Goal: Ask a question

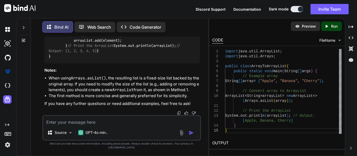
scroll to position [6287, 0]
click at [77, 123] on textarea at bounding box center [121, 120] width 157 height 9
paste textarea "APIResponseVO("0000", "Script executed successfully");"
type textarea "APIResponseVO("0000", "Script executed successfully");"
type textarea "x"
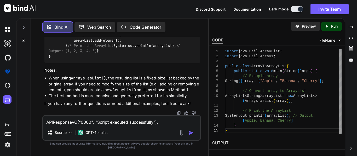
type textarea "APIResponseVO("0000", "Script executed successfully");"
type textarea "x"
type textarea "APIResponseVO("0000", "Script executed successfully"); i"
type textarea "x"
type textarea "APIResponseVO("0000", "Script executed successfully"); is"
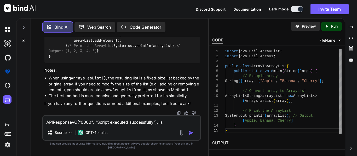
type textarea "x"
type textarea "APIResponseVO("0000", "Script executed successfully"); is"
type textarea "x"
type textarea "APIResponseVO("0000", "Script executed successfully"); is t"
type textarea "x"
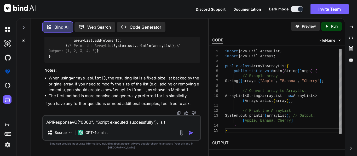
type textarea "APIResponseVO("0000", "Script executed successfully"); is th"
type textarea "x"
type textarea "APIResponseVO("0000", "Script executed successfully"); is the"
type textarea "x"
type textarea "APIResponseVO("0000", "Script executed successfully"); is the"
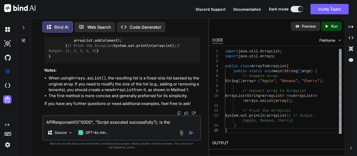
type textarea "x"
type textarea "APIResponseVO("0000", "Script executed successfully"); is the c"
type textarea "x"
type textarea "APIResponseVO("0000", "Script executed successfully"); is the co"
type textarea "x"
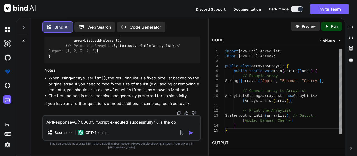
type textarea "APIResponseVO("0000", "Script executed successfully"); is the con"
type textarea "x"
type textarea "APIResponseVO("0000", "Script executed successfully"); is the cons"
type textarea "x"
type textarea "APIResponseVO("0000", "Script executed successfully"); is the const"
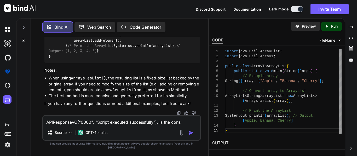
type textarea "x"
type textarea "APIResponseVO("0000", "Script executed successfully"); is the constr"
type textarea "x"
type textarea "APIResponseVO("0000", "Script executed successfully"); is the constru"
type textarea "x"
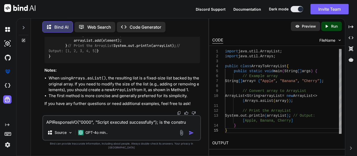
type textarea "APIResponseVO("0000", "Script executed successfully"); is the construc"
type textarea "x"
type textarea "APIResponseVO("0000", "Script executed successfully"); is the construct"
type textarea "x"
type textarea "APIResponseVO("0000", "Script executed successfully"); is the constructe"
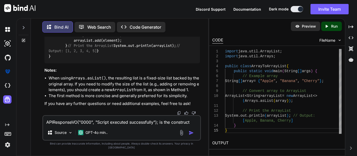
type textarea "x"
type textarea "APIResponseVO("0000", "Script executed successfully"); is the constructer"
type textarea "x"
type textarea "APIResponseVO("0000", "Script executed successfully"); is the constructer"
type textarea "x"
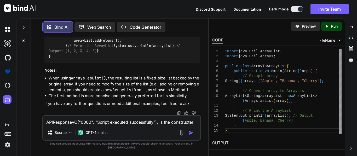
type textarea "APIResponseVO("0000", "Script executed successfully"); is the constructer w"
type textarea "x"
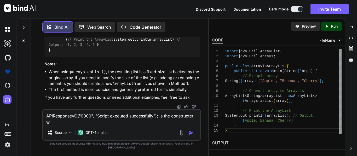
type textarea "APIResponseVO("0000", "Script executed successfully"); is the constructer we"
type textarea "x"
type textarea "APIResponseVO("0000", "Script executed successfully"); is the constructer we"
type textarea "x"
type textarea "APIResponseVO("0000", "Script executed successfully"); is the constructer we a"
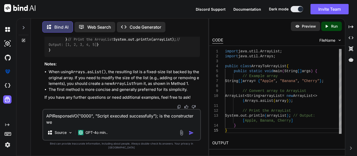
type textarea "x"
type textarea "APIResponseVO("0000", "Script executed successfully"); is the constructer we ar"
type textarea "x"
type textarea "APIResponseVO("0000", "Script executed successfully"); is the constructer we are"
type textarea "x"
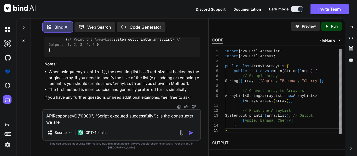
type textarea "APIResponseVO("0000", "Script executed successfully"); is the constructer we are"
type textarea "x"
type textarea "APIResponseVO("0000", "Script executed successfully"); is the constructer we ar…"
type textarea "x"
type textarea "APIResponseVO("0000", "Script executed successfully"); is the constructer we are"
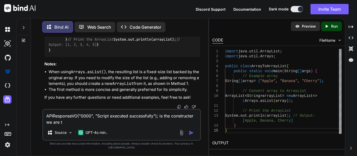
type textarea "x"
type textarea "APIResponseVO("0000", "Script executed successfully"); is the constructer we ar…"
type textarea "x"
type textarea "APIResponseVO("0000", "Script executed successfully"); is the constructer we ar…"
type textarea "x"
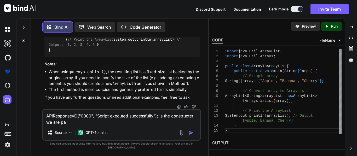
type textarea "APIResponseVO("0000", "Script executed successfully"); is the constructer we ar…"
type textarea "x"
type textarea "APIResponseVO("0000", "Script executed successfully"); is the constructer we ar…"
type textarea "x"
type textarea "APIResponseVO("0000", "Script executed successfully"); is the constructer we ar…"
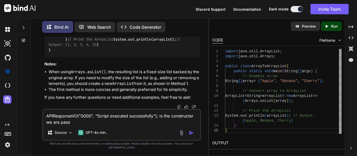
type textarea "x"
type textarea "APIResponseVO("0000", "Script executed successfully"); is the constructer we ar…"
type textarea "x"
type textarea "APIResponseVO("0000", "Script executed successfully"); is the constructer we ar…"
type textarea "x"
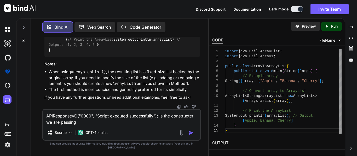
type textarea "APIResponseVO("0000", "Script executed successfully"); is the constructer we ar…"
type textarea "x"
type textarea "APIResponseVO("0000", "Script executed successfully"); is the constructer we ar…"
type textarea "x"
type textarea "APIResponseVO("0000", "Script executed successfully"); is the constructer we ar…"
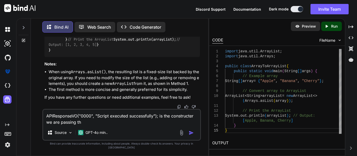
type textarea "x"
type textarea "APIResponseVO("0000", "Script executed successfully"); is the constructer we ar…"
type textarea "x"
type textarea "APIResponseVO("0000", "Script executed successfully"); is the constructer we ar…"
type textarea "x"
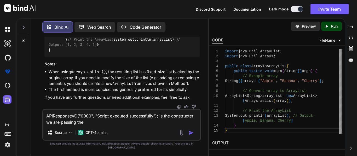
type textarea "APIResponseVO("0000", "Script executed successfully"); is the constructer we ar…"
type textarea "x"
type textarea "APIResponseVO("0000", "Script executed successfully"); is the constructer we ar…"
type textarea "x"
type textarea "APIResponseVO("0000", "Script executed successfully"); is the constructer we ar…"
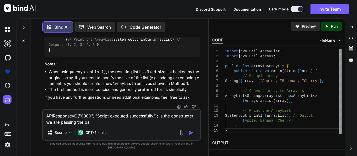
type textarea "x"
type textarea "APIResponseVO("0000", "Script executed successfully"); is the constructer we ar…"
type textarea "x"
type textarea "APIResponseVO("0000", "Script executed successfully"); is the constructer we ar…"
type textarea "x"
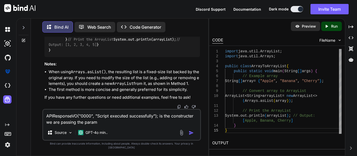
type textarea "APIResponseVO("0000", "Script executed successfully"); is the constructer we ar…"
type textarea "x"
type textarea "APIResponseVO("0000", "Script executed successfully"); is the constructer we ar…"
type textarea "x"
type textarea "APIResponseVO("0000", "Script executed successfully"); is the constructer we ar…"
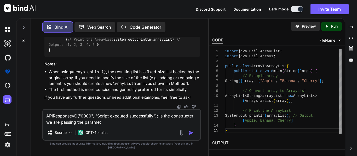
type textarea "x"
type textarea "APIResponseVO("0000", "Script executed successfully"); is the constructer we ar…"
type textarea "x"
type textarea "APIResponseVO("0000", "Script executed successfully"); is the constructer we ar…"
type textarea "x"
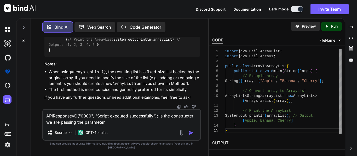
type textarea "APIResponseVO("0000", "Script executed successfully"); is the constructer we ar…"
type textarea "x"
type textarea "APIResponseVO("0000", "Script executed successfully"); is the constructer we ar…"
type textarea "x"
type textarea "APIResponseVO("0000", "Script executed successfully"); is the constructer we ar…"
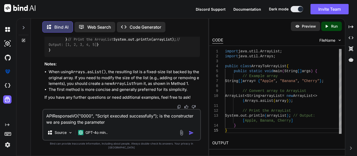
type textarea "x"
type textarea "APIResponseVO("0000", "Script executed successfully"); is the constructer we ar…"
type textarea "x"
type textarea "APIResponseVO("0000", "Script executed successfully"); is the constructer we ar…"
type textarea "x"
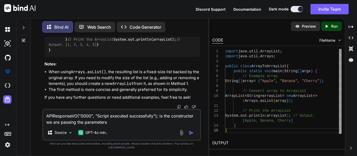
type textarea "APIResponseVO("0000", "Script executed successfully"); is the constructer we ar…"
type textarea "x"
type textarea "APIResponseVO("0000", "Script executed successfully"); is the constructer we ar…"
type textarea "x"
type textarea "APIResponseVO("0000", "Script executed successfully"); is the constructer we ar…"
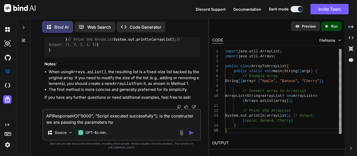
type textarea "x"
type textarea "APIResponseVO("0000", "Script executed successfully"); is the constructer we ar…"
type textarea "x"
type textarea "APIResponseVO("0000", "Script executed successfully"); is the constructer we ar…"
type textarea "x"
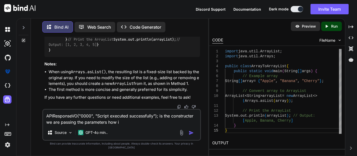
type textarea "APIResponseVO("0000", "Script executed successfully"); is the constructer we ar…"
type textarea "x"
type textarea "APIResponseVO("0000", "Script executed successfully"); is the constructer we ar…"
type textarea "x"
type textarea "APIResponseVO("0000", "Script executed successfully"); is the constructer we ar…"
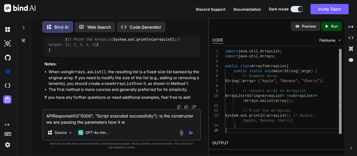
type textarea "x"
type textarea "APIResponseVO("0000", "Script executed successfully"); is the constructer we ar…"
type textarea "x"
type textarea "APIResponseVO("0000", "Script executed successfully"); is the constructer we ar…"
type textarea "x"
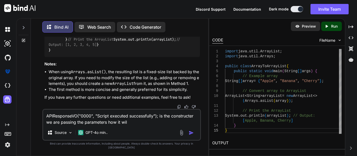
type textarea "APIResponseVO("0000", "Script executed successfully"); is the constructer we ar…"
type textarea "x"
type textarea "APIResponseVO("0000", "Script executed successfully"); is the constructer we ar…"
type textarea "x"
type textarea "APIResponseVO("0000", "Script executed successfully"); is the constructer we ar…"
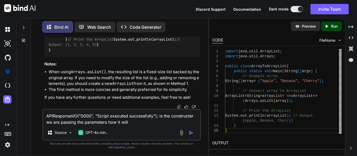
type textarea "x"
type textarea "APIResponseVO("0000", "Script executed successfully"); is the constructer we ar…"
type textarea "x"
type textarea "APIResponseVO("0000", "Script executed successfully"); is the constructer we ar…"
type textarea "x"
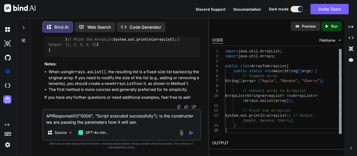
type textarea "APIResponseVO("0000", "Script executed successfully"); is the constructer we ar…"
type textarea "x"
type textarea "APIResponseVO("0000", "Script executed successfully"); is the constructer we ar…"
type textarea "x"
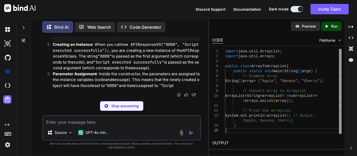
scroll to position [6513, 0]
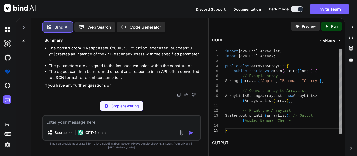
type textarea "x"
type textarea "// Getters public String getCode() { return code; } public String getMessage() …"
type textarea "x"
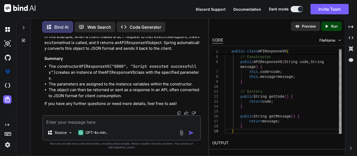
scroll to position [6757, 0]
type textarea "// Logic to execute the script return new APIResponseVO("0000", "Script execute…"
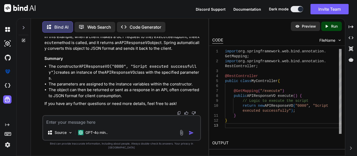
scroll to position [6851, 0]
click at [83, 126] on textarea at bounding box center [121, 120] width 157 height 9
type textarea "t"
type textarea "x"
type textarea "th"
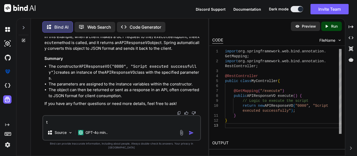
type textarea "x"
type textarea "the"
type textarea "x"
type textarea "the"
type textarea "x"
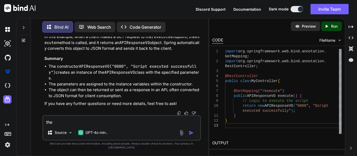
type textarea "the r"
type textarea "x"
type textarea "the re"
type textarea "x"
type textarea "the req"
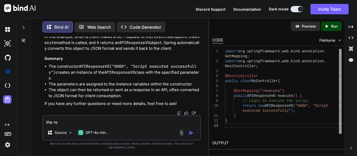
type textarea "x"
type textarea "the requ"
type textarea "x"
type textarea "the reque"
type textarea "x"
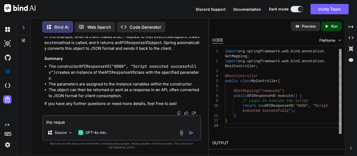
type textarea "the reques"
type textarea "x"
type textarea "the request"
type textarea "x"
type textarea "the request"
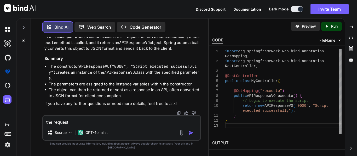
type textarea "x"
type textarea "the request"
type textarea "x"
type textarea "the requestb"
type textarea "x"
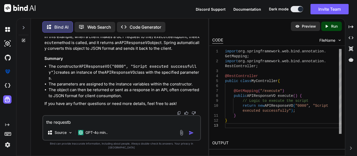
type textarea "the requestbo"
type textarea "x"
type textarea "the requestbod"
type textarea "x"
type textarea "the requestbodt"
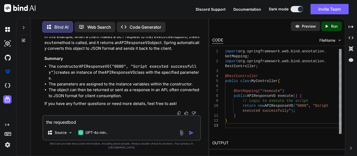
type textarea "x"
type textarea "the requestbodt"
type textarea "x"
type textarea "the requestbodt a"
type textarea "x"
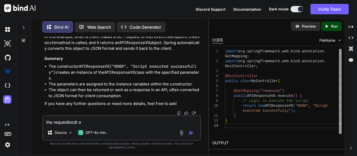
type textarea "the requestbodt at"
type textarea "x"
type textarea "the requestbodt att"
type textarea "x"
type textarea "the requestbodt attr"
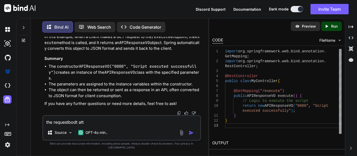
type textarea "x"
type textarea "the requestbodt [PERSON_NAME]"
type textarea "x"
type textarea "the requestbodt attriv"
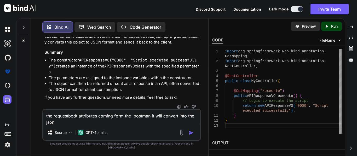
click at [104, 126] on textarea "the requestbodt attributes coming form the postman it will convert into the json" at bounding box center [121, 118] width 157 height 16
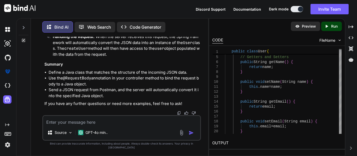
scroll to position [7345, 0]
drag, startPoint x: 158, startPoint y: 88, endPoint x: 124, endPoint y: 68, distance: 39.7
click at [124, 68] on h3 "Summary" at bounding box center [121, 65] width 155 height 6
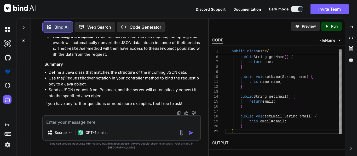
scroll to position [6931, 0]
click at [69, 126] on textarea at bounding box center [121, 120] width 157 height 9
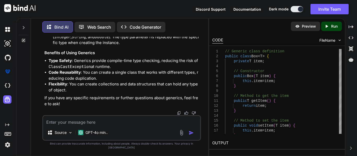
scroll to position [8914, 0]
drag, startPoint x: 138, startPoint y: 69, endPoint x: 107, endPoint y: 61, distance: 32.9
drag, startPoint x: 107, startPoint y: 61, endPoint x: 73, endPoint y: 56, distance: 33.8
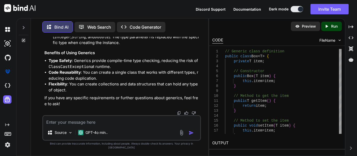
drag, startPoint x: 75, startPoint y: 52, endPoint x: 71, endPoint y: 52, distance: 3.4
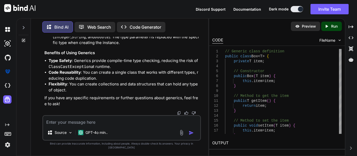
scroll to position [9077, 0]
click at [70, 126] on textarea at bounding box center [121, 120] width 157 height 9
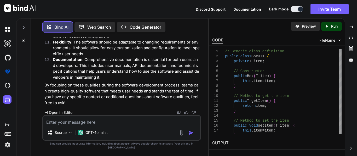
scroll to position [9386, 0]
click at [52, 115] on p "Open in Editor" at bounding box center [61, 112] width 25 height 5
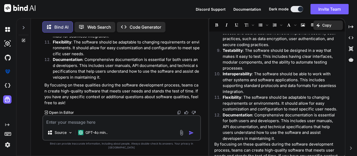
scroll to position [211, 0]
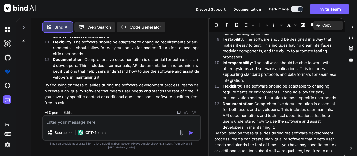
click at [67, 124] on textarea at bounding box center [121, 120] width 157 height 9
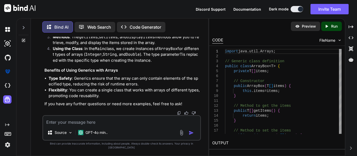
scroll to position [9881, 0]
